Goal: Use online tool/utility: Utilize a website feature to perform a specific function

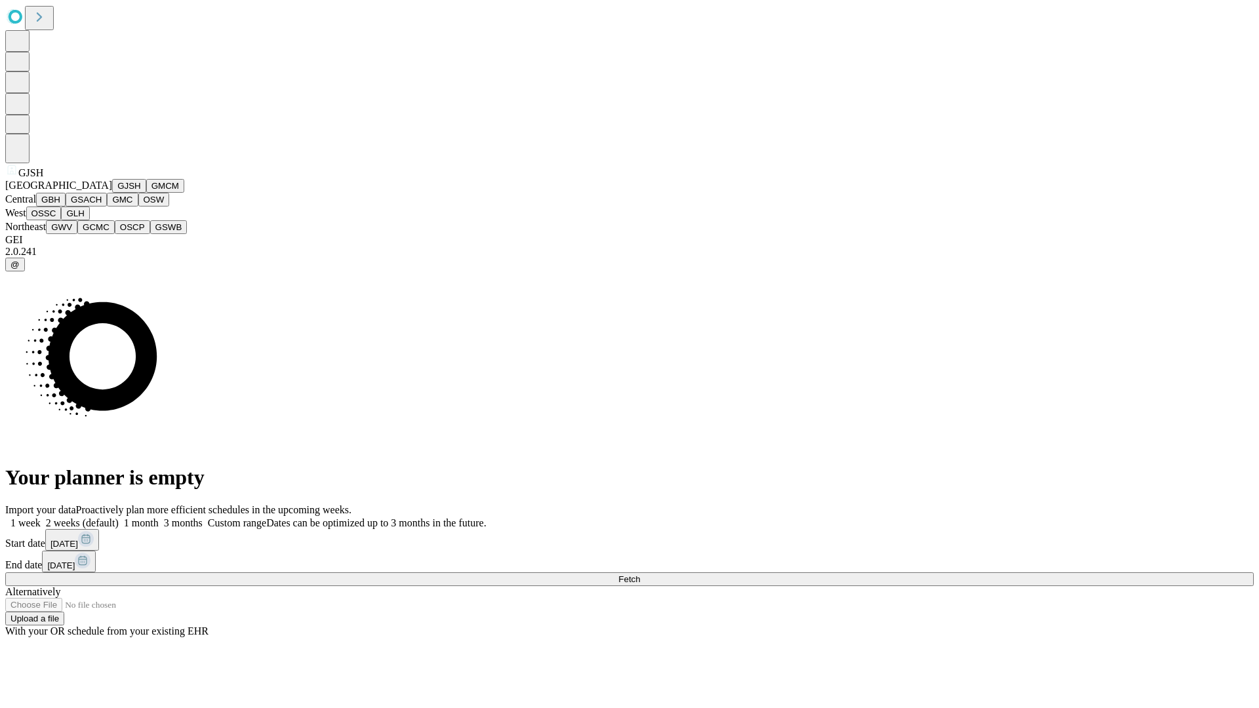
click at [112, 193] on button "GJSH" at bounding box center [129, 186] width 34 height 14
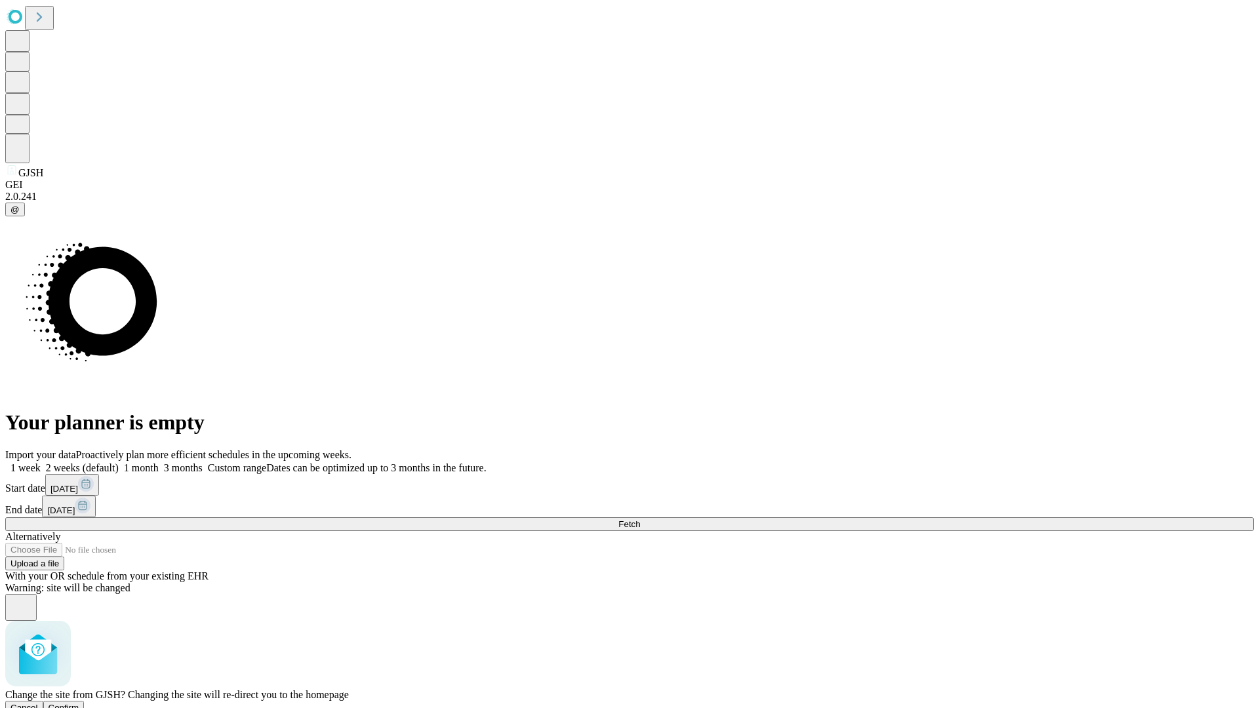
click at [79, 703] on span "Confirm" at bounding box center [64, 708] width 31 height 10
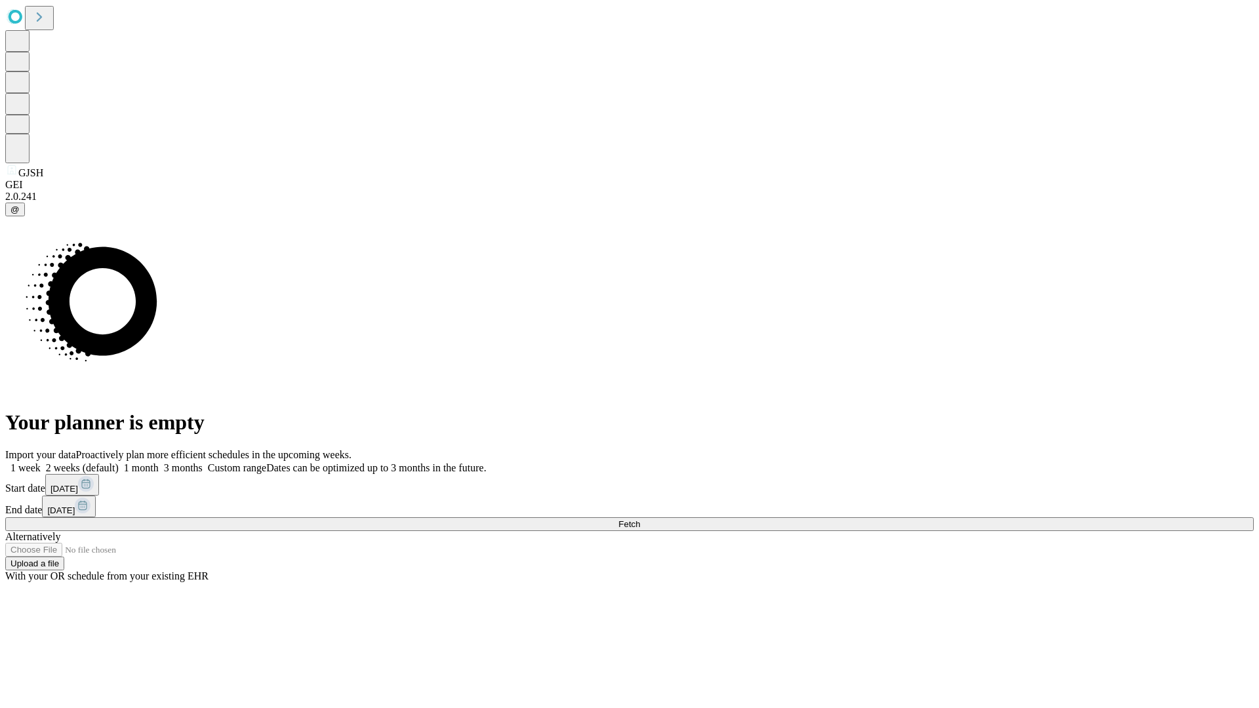
click at [119, 462] on label "2 weeks (default)" at bounding box center [80, 467] width 78 height 11
click at [640, 519] on span "Fetch" at bounding box center [629, 524] width 22 height 10
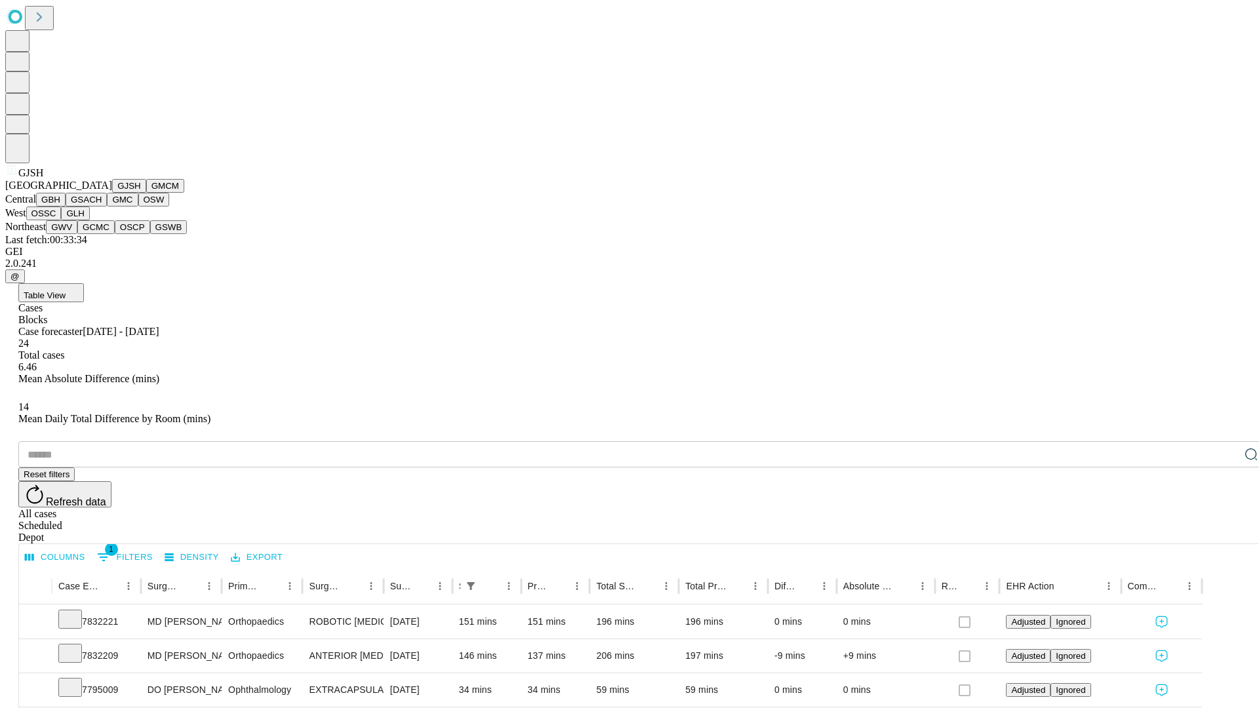
click at [146, 193] on button "GMCM" at bounding box center [165, 186] width 38 height 14
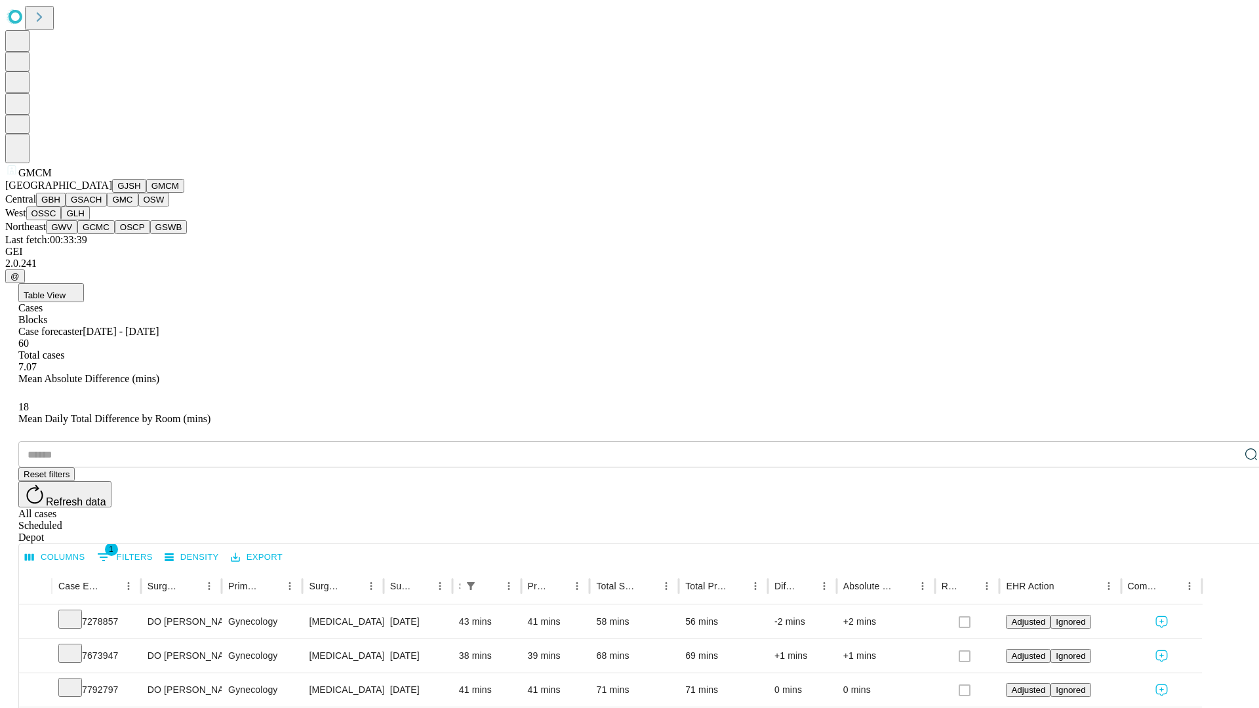
click at [66, 207] on button "GBH" at bounding box center [51, 200] width 30 height 14
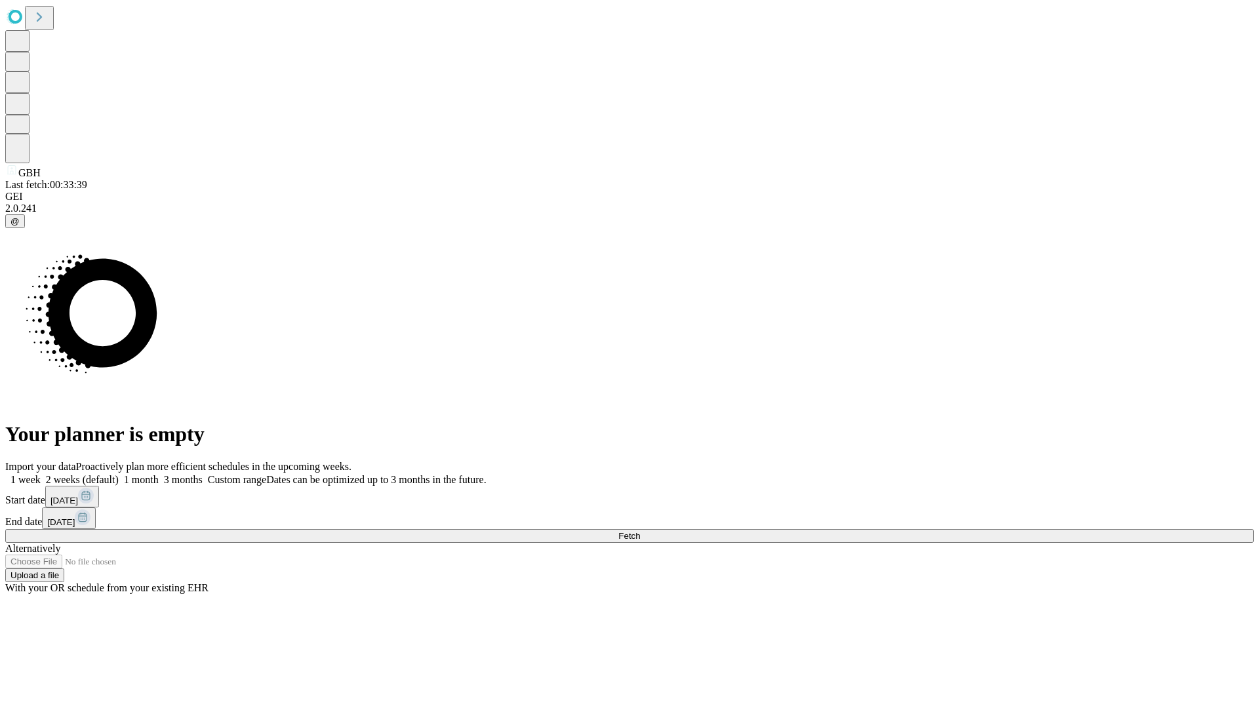
click at [640, 531] on span "Fetch" at bounding box center [629, 536] width 22 height 10
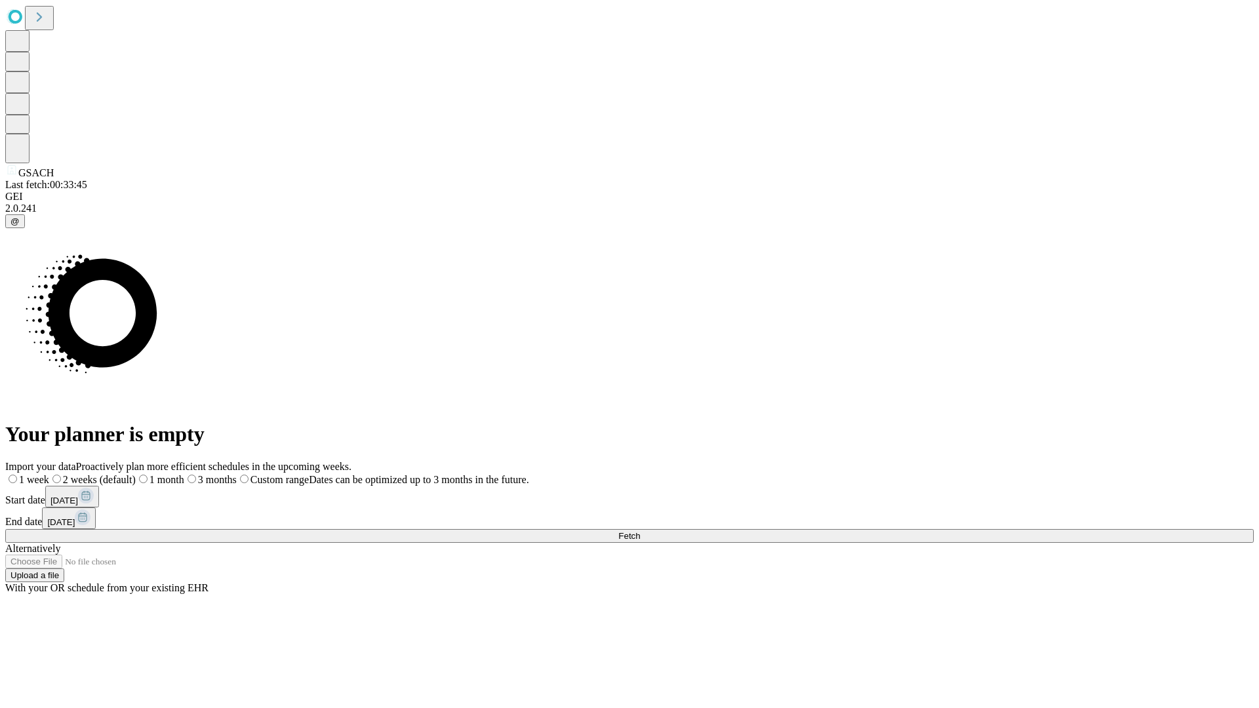
click at [136, 474] on label "2 weeks (default)" at bounding box center [92, 479] width 87 height 11
click at [640, 531] on span "Fetch" at bounding box center [629, 536] width 22 height 10
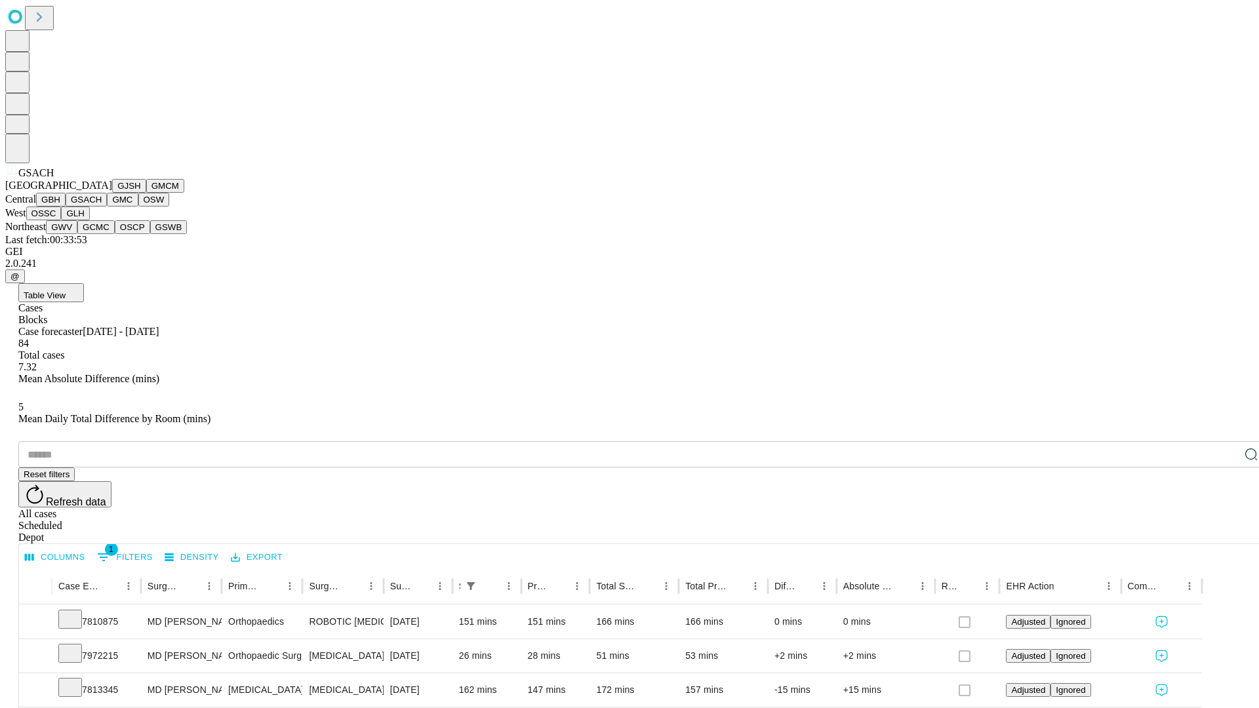
click at [107, 207] on button "GMC" at bounding box center [122, 200] width 31 height 14
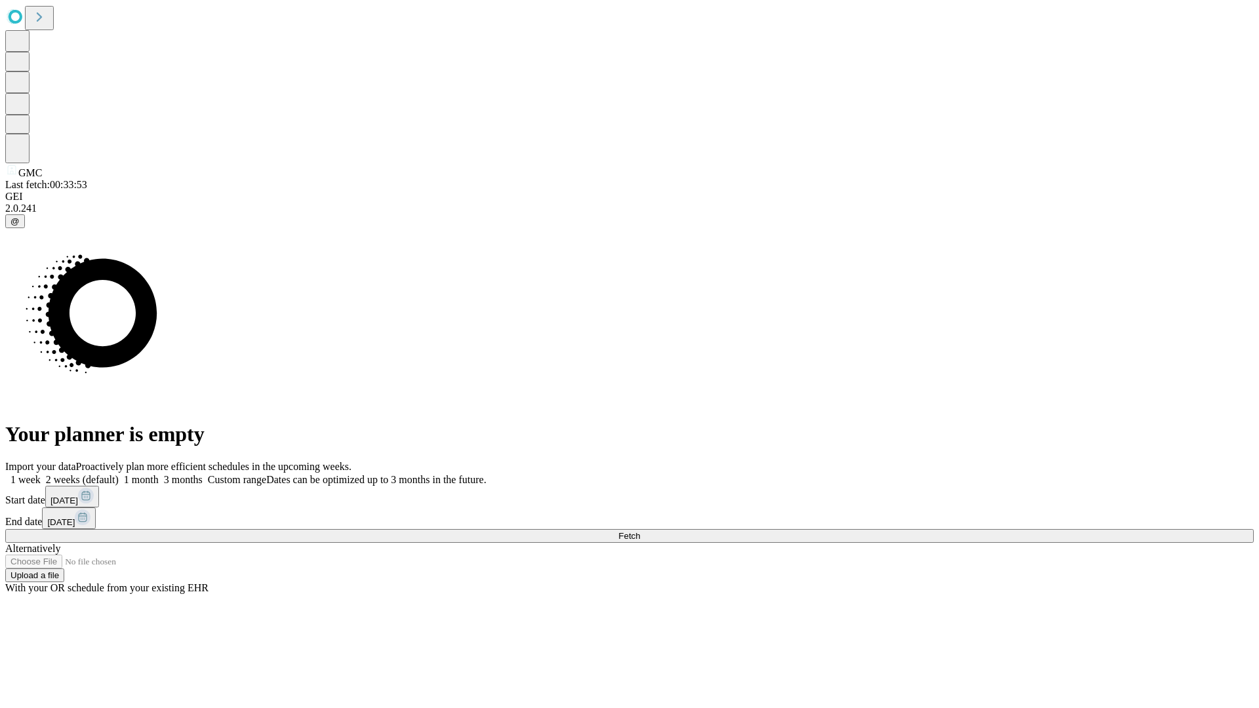
click at [119, 474] on label "2 weeks (default)" at bounding box center [80, 479] width 78 height 11
click at [640, 531] on span "Fetch" at bounding box center [629, 536] width 22 height 10
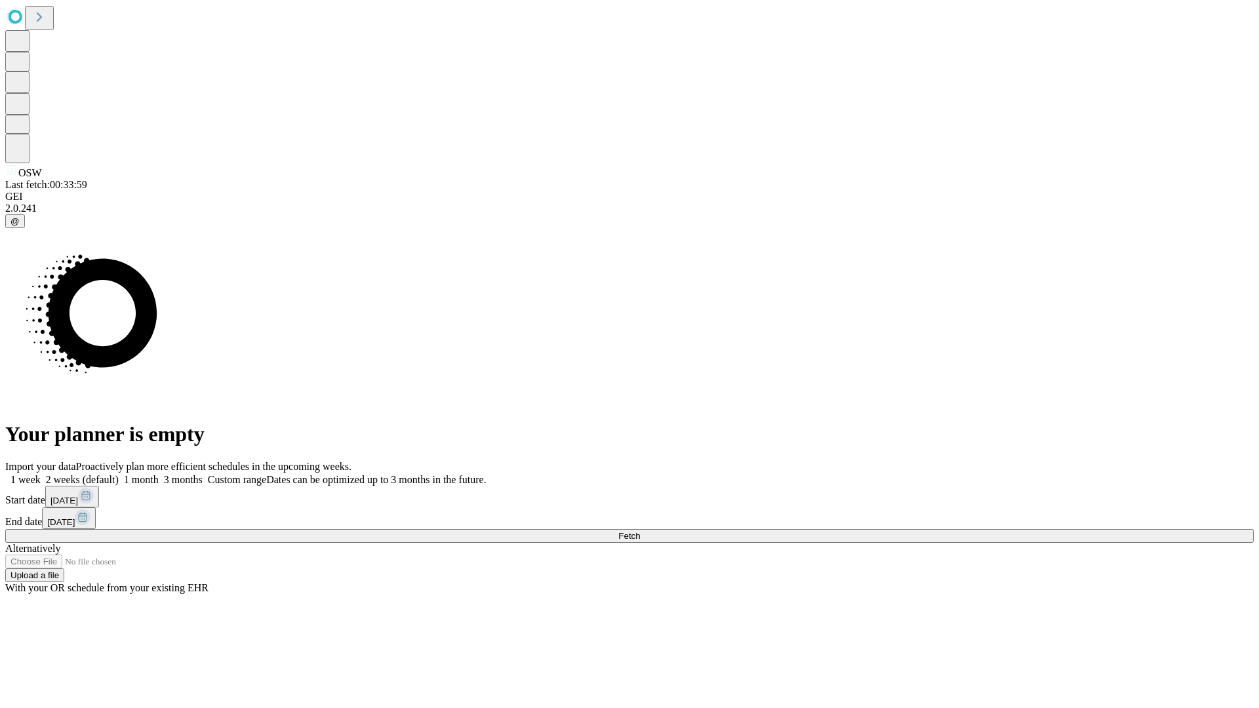
click at [119, 474] on label "2 weeks (default)" at bounding box center [80, 479] width 78 height 11
click at [640, 531] on span "Fetch" at bounding box center [629, 536] width 22 height 10
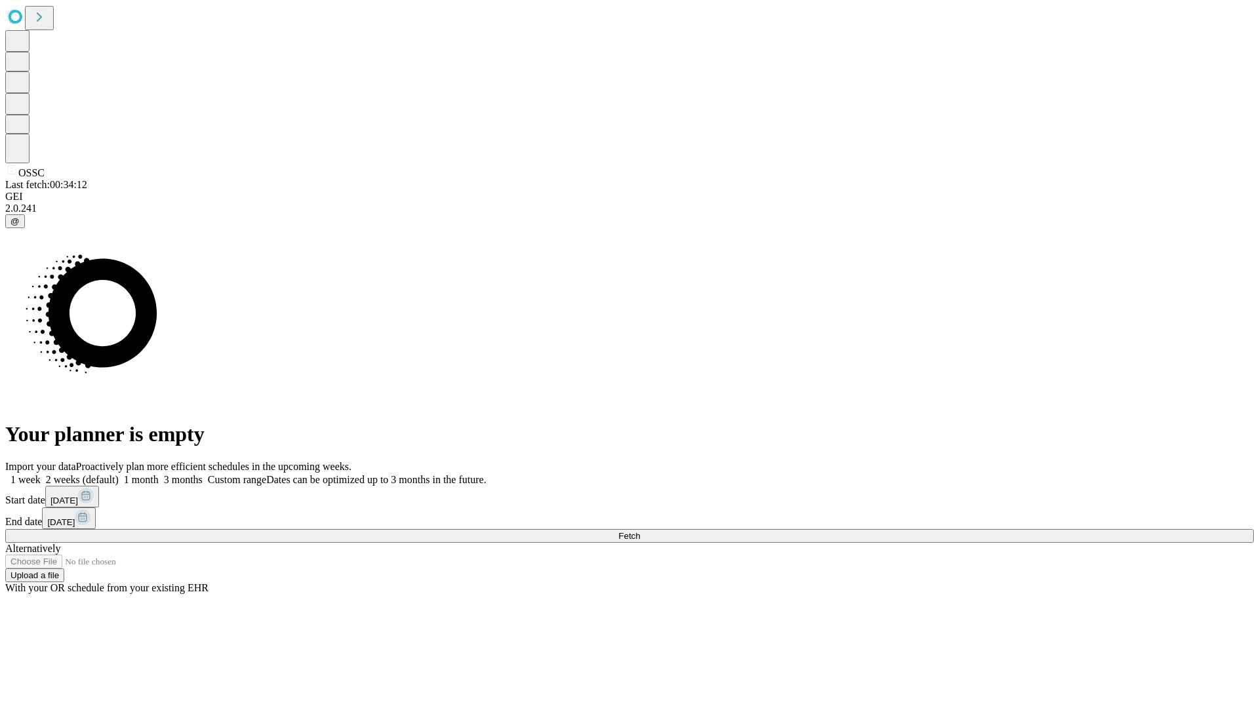
click at [119, 474] on label "2 weeks (default)" at bounding box center [80, 479] width 78 height 11
click at [640, 531] on span "Fetch" at bounding box center [629, 536] width 22 height 10
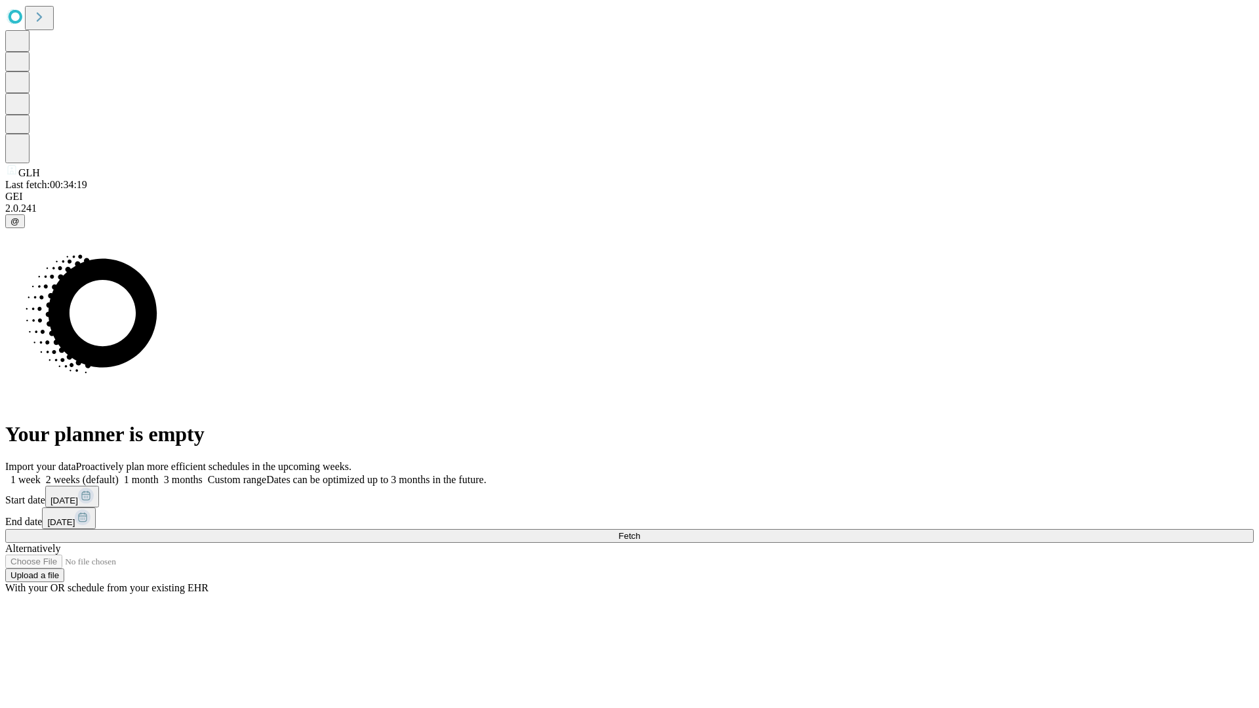
click at [119, 474] on label "2 weeks (default)" at bounding box center [80, 479] width 78 height 11
click at [640, 531] on span "Fetch" at bounding box center [629, 536] width 22 height 10
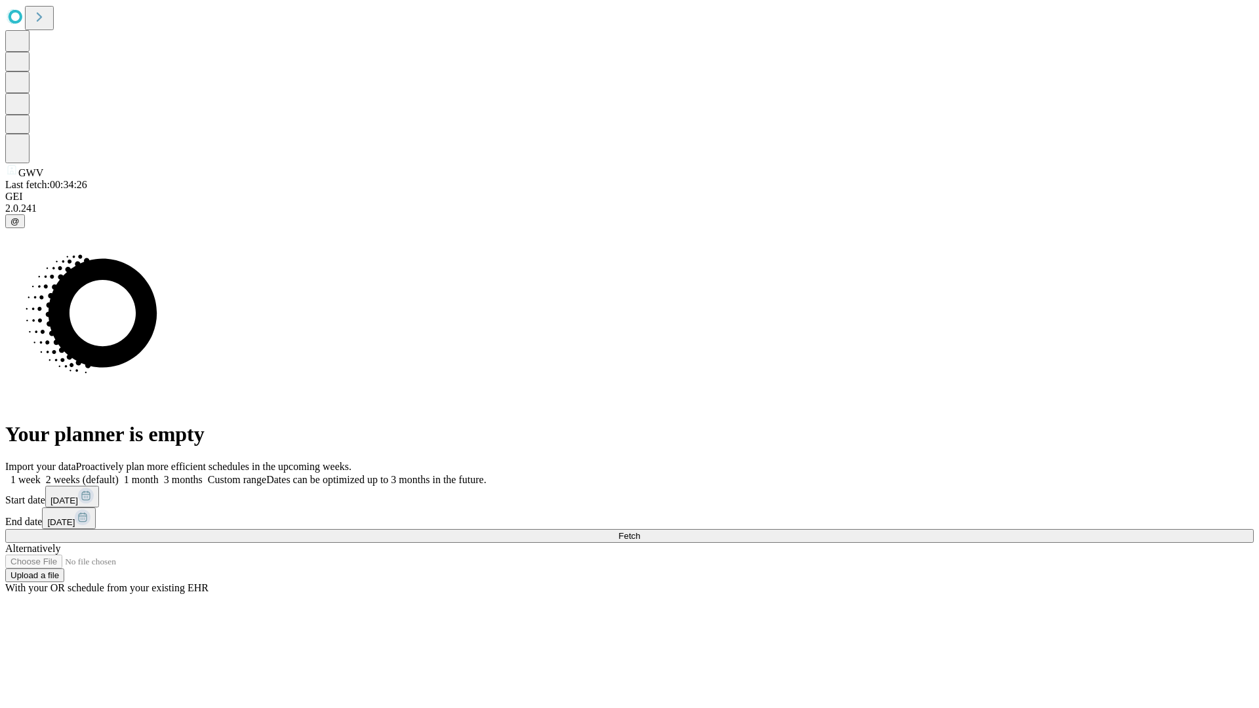
click at [119, 474] on label "2 weeks (default)" at bounding box center [80, 479] width 78 height 11
click at [640, 531] on span "Fetch" at bounding box center [629, 536] width 22 height 10
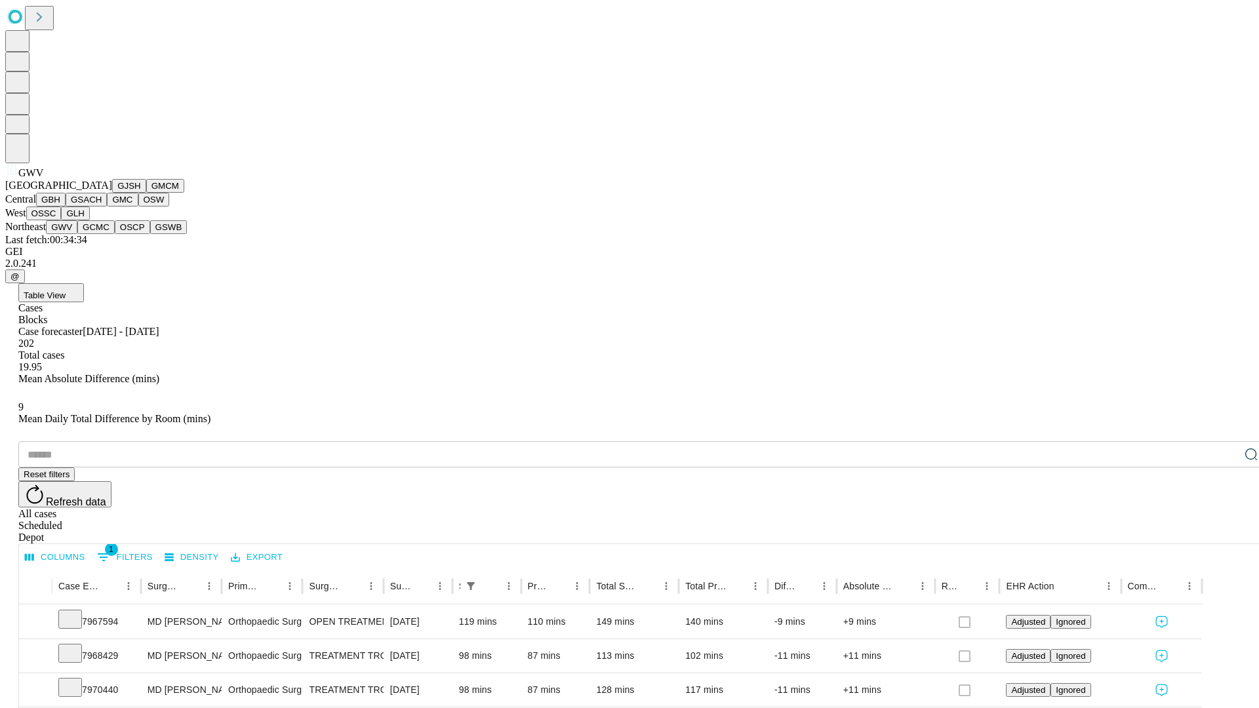
click at [102, 234] on button "GCMC" at bounding box center [95, 227] width 37 height 14
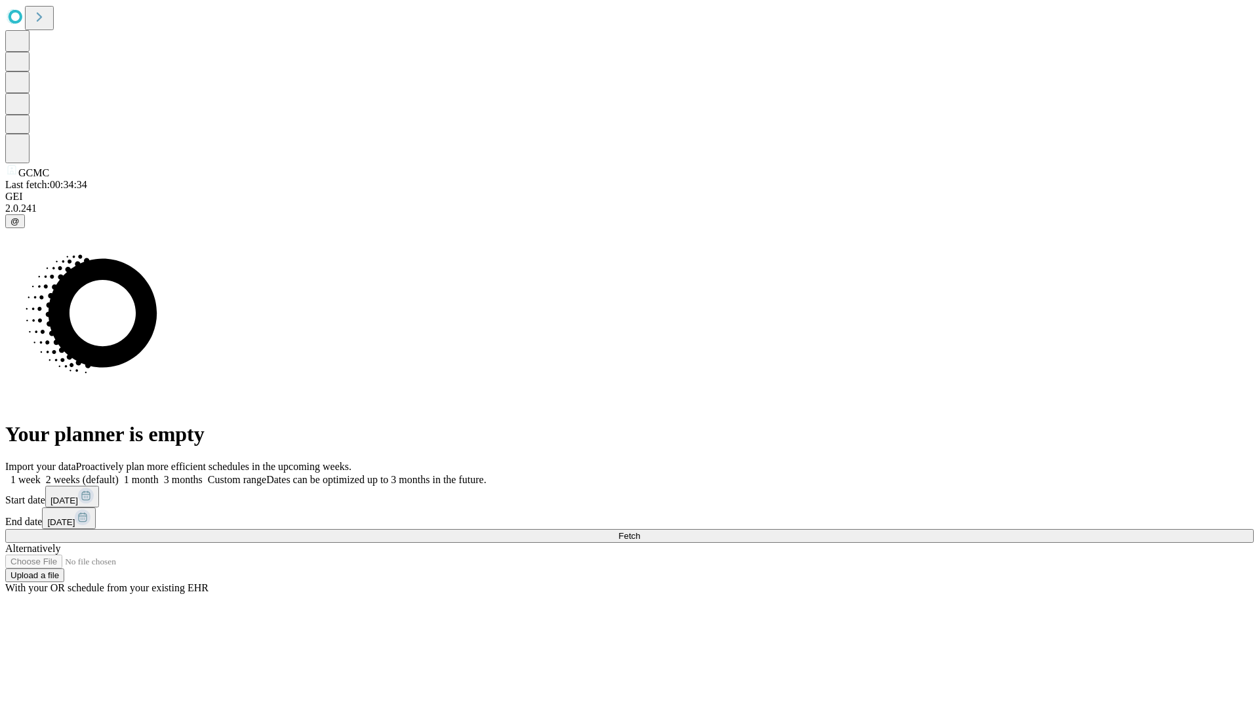
click at [119, 474] on label "2 weeks (default)" at bounding box center [80, 479] width 78 height 11
click at [640, 531] on span "Fetch" at bounding box center [629, 536] width 22 height 10
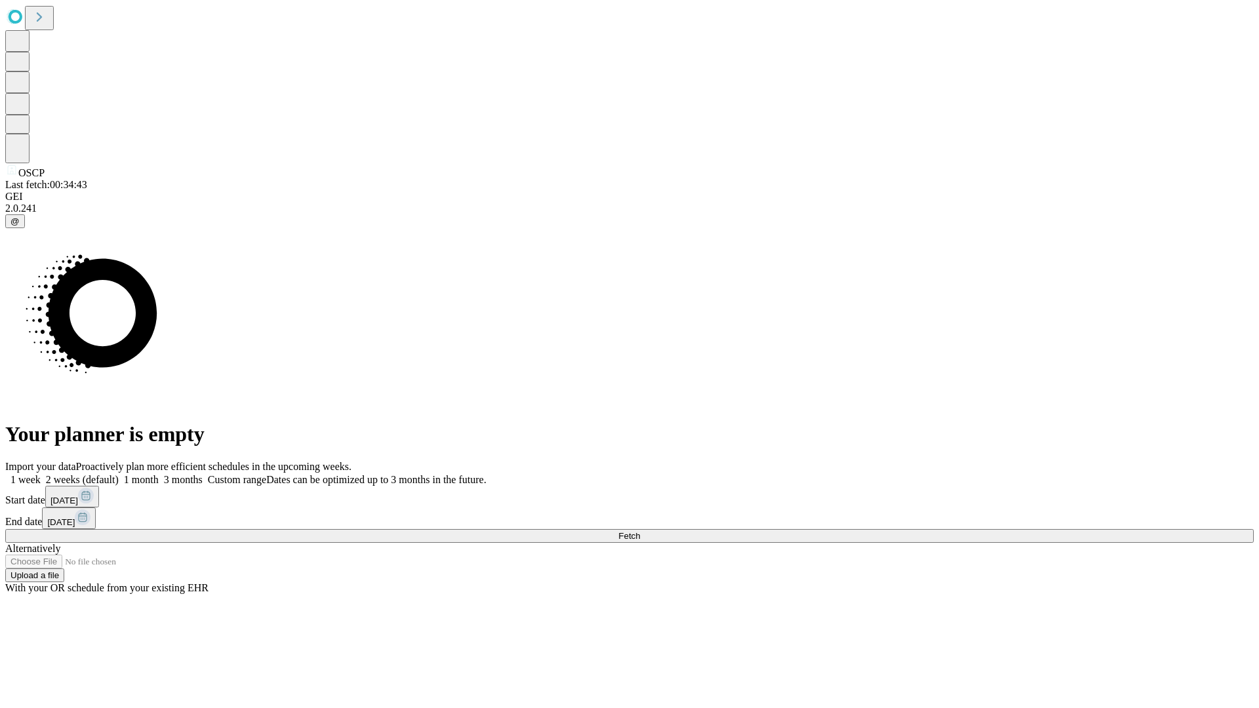
click at [119, 474] on label "2 weeks (default)" at bounding box center [80, 479] width 78 height 11
click at [640, 531] on span "Fetch" at bounding box center [629, 536] width 22 height 10
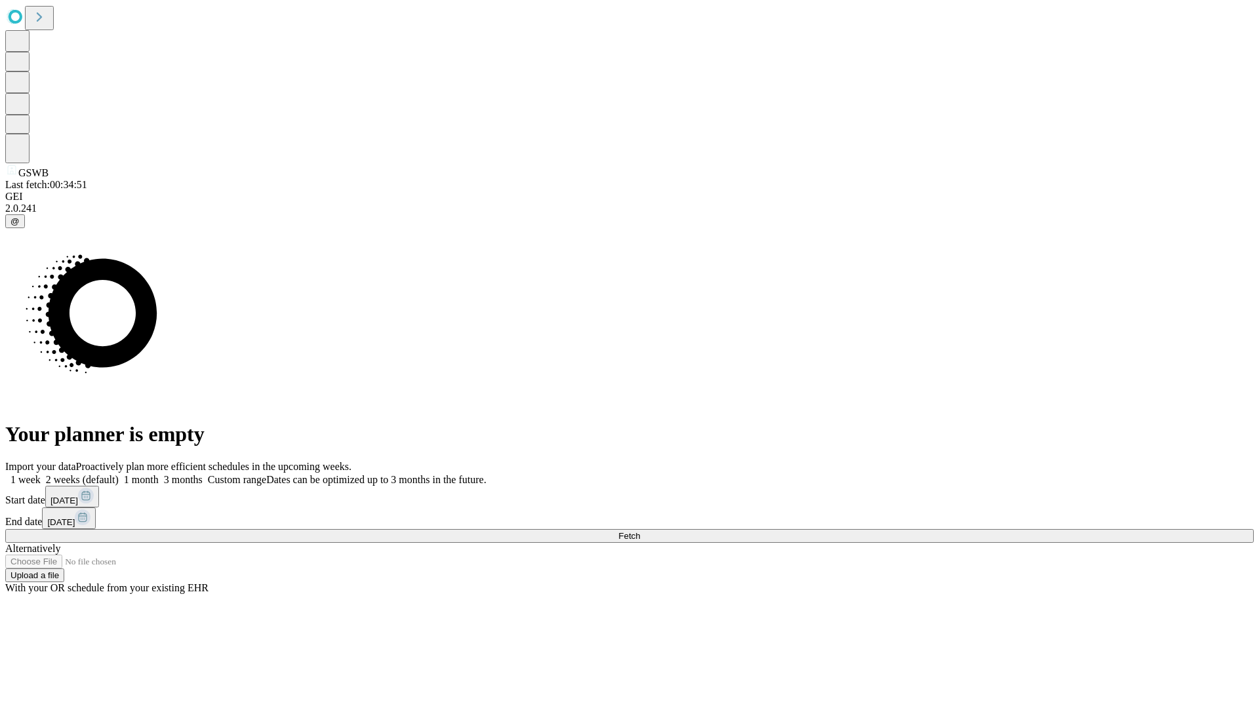
click at [119, 474] on label "2 weeks (default)" at bounding box center [80, 479] width 78 height 11
click at [640, 531] on span "Fetch" at bounding box center [629, 536] width 22 height 10
